Goal: Transaction & Acquisition: Purchase product/service

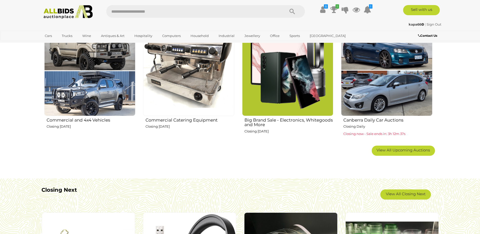
scroll to position [456, 0]
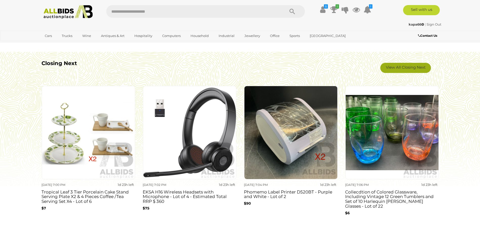
click at [411, 70] on link "View All Closing Next" at bounding box center [406, 68] width 51 height 10
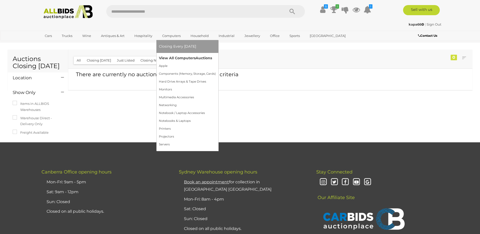
click at [173, 57] on link "View All Computers Auctions" at bounding box center [187, 58] width 57 height 8
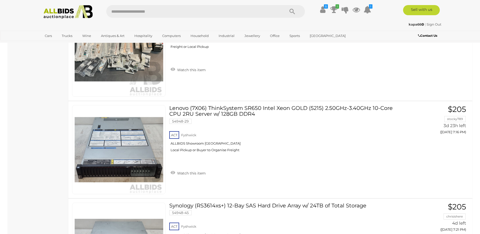
scroll to position [1494, 0]
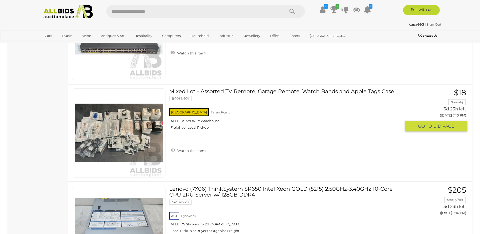
click at [137, 132] on img at bounding box center [119, 133] width 89 height 89
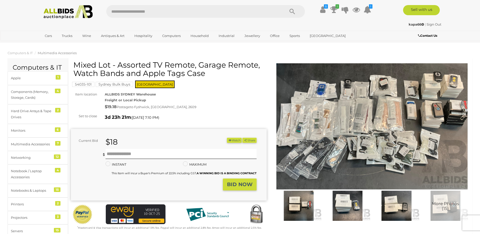
click at [372, 106] on img at bounding box center [372, 126] width 196 height 126
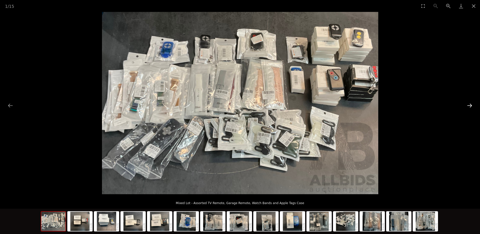
click at [474, 104] on button "Next slide" at bounding box center [470, 106] width 11 height 10
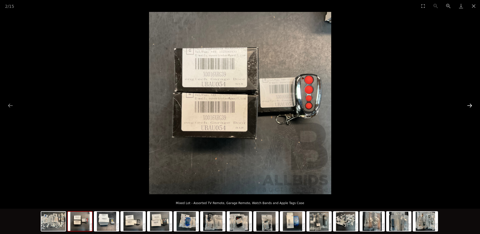
click at [473, 105] on button "Next slide" at bounding box center [470, 106] width 11 height 10
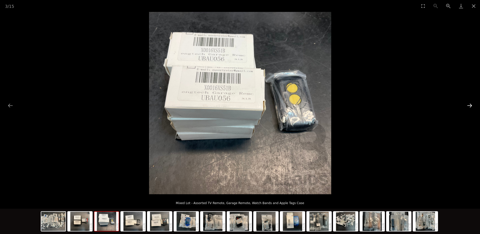
click at [473, 105] on button "Next slide" at bounding box center [470, 106] width 11 height 10
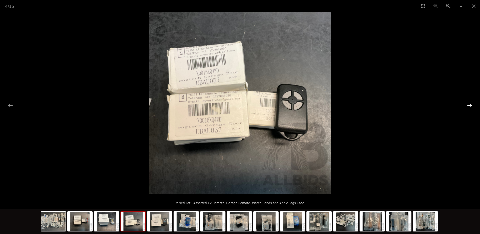
click at [473, 105] on button "Next slide" at bounding box center [470, 106] width 11 height 10
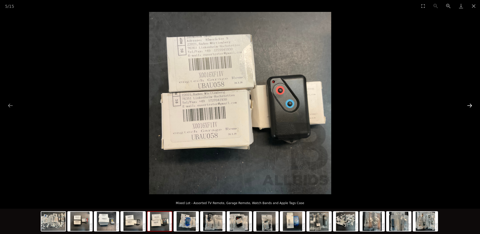
click at [473, 105] on button "Next slide" at bounding box center [470, 106] width 11 height 10
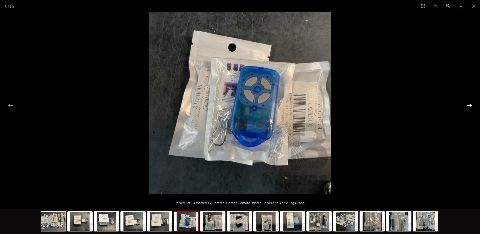
click at [473, 105] on button "Next slide" at bounding box center [470, 106] width 11 height 10
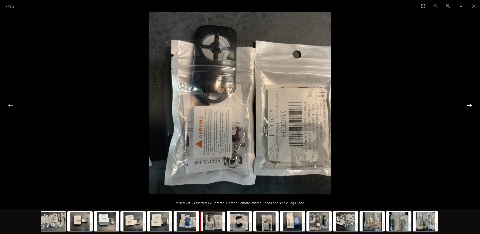
click at [473, 105] on button "Next slide" at bounding box center [470, 106] width 11 height 10
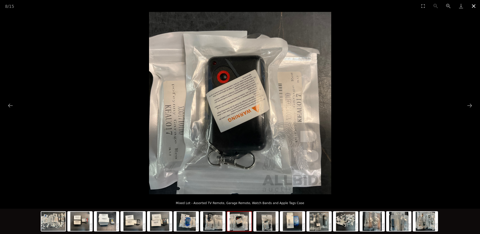
click at [472, 7] on button "Close gallery" at bounding box center [474, 6] width 13 height 12
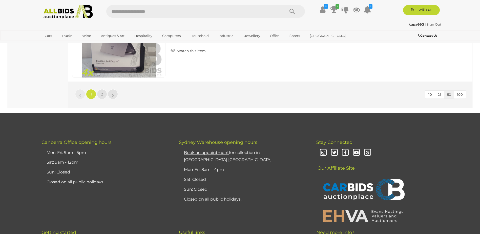
scroll to position [4911, 0]
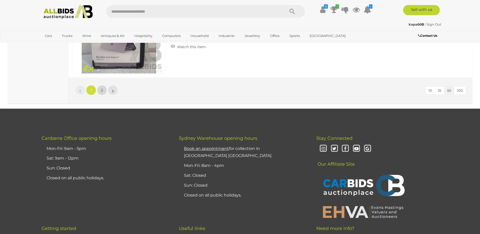
click at [103, 89] on link "2" at bounding box center [102, 90] width 10 height 10
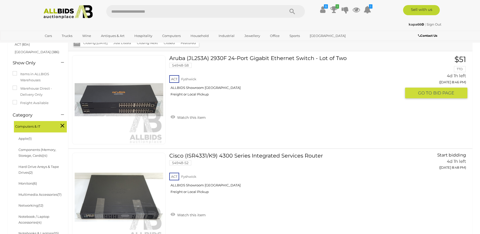
click at [244, 58] on link "Aruba (JL253A) 2930F 24-Port Gigabit Ethernet Switch - Lot of Two 54948-58 ACT …" at bounding box center [287, 77] width 228 height 45
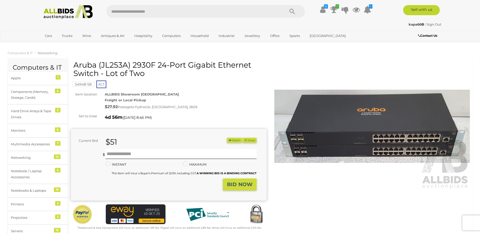
drag, startPoint x: 75, startPoint y: 66, endPoint x: 99, endPoint y: 77, distance: 26.6
click at [99, 77] on h1 "Aruba (JL253A) 2930F 24-Port Gigabit Ethernet Switch - Lot of Two" at bounding box center [169, 69] width 192 height 17
drag, startPoint x: 99, startPoint y: 77, endPoint x: 92, endPoint y: 70, distance: 9.8
copy h1 "Aruba (JL253A) 2930F 24-Port Gigabit Ethernet Switch"
click at [343, 42] on div "Cars Closing on Weekdays View All Cars Auctions Trucks" at bounding box center [206, 36] width 337 height 12
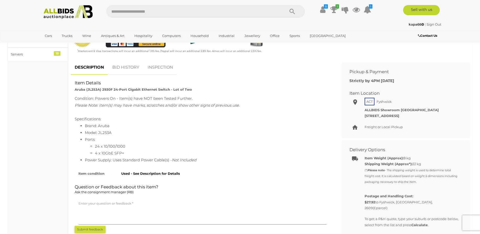
scroll to position [177, 0]
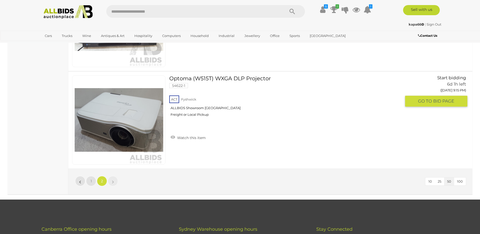
scroll to position [2091, 0]
